Goal: Task Accomplishment & Management: Manage account settings

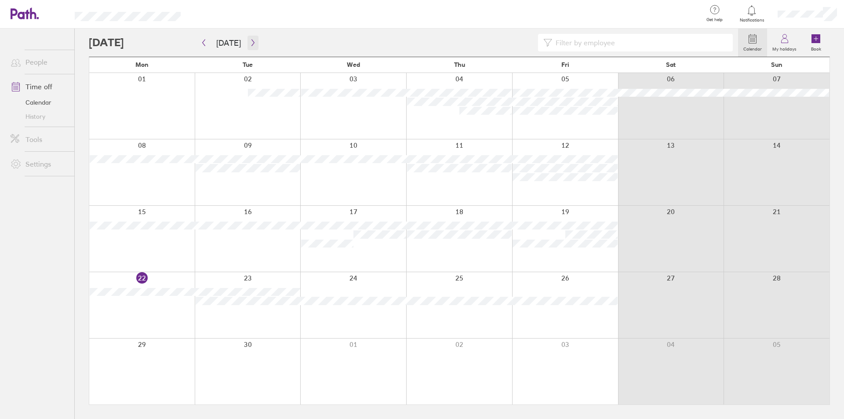
click at [247, 44] on button "button" at bounding box center [252, 43] width 11 height 15
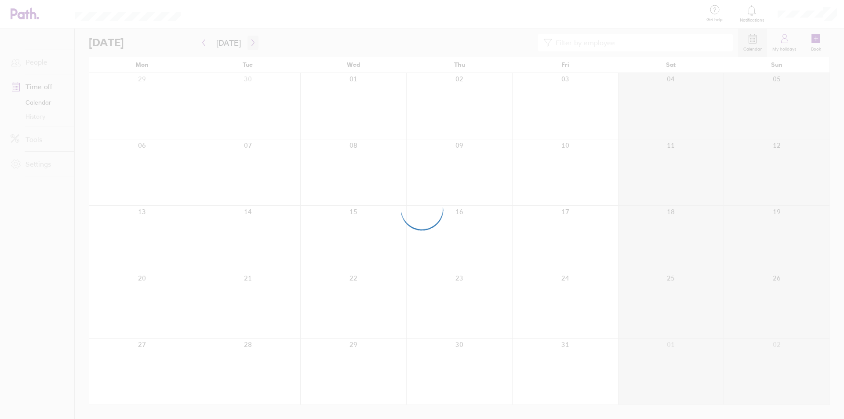
click at [244, 44] on div at bounding box center [422, 209] width 844 height 419
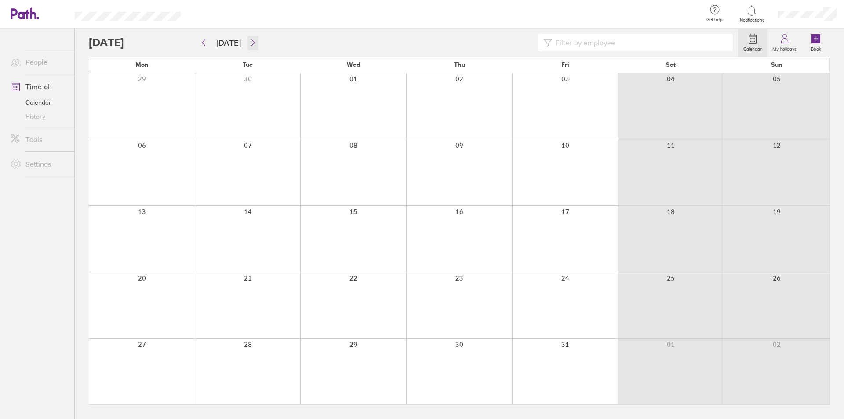
click at [250, 45] on icon "button" at bounding box center [253, 42] width 7 height 7
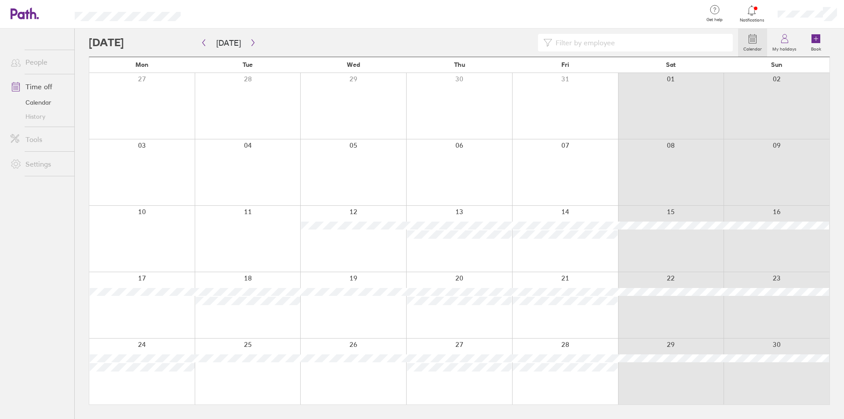
click at [28, 14] on icon at bounding box center [20, 13] width 19 height 11
